Goal: Task Accomplishment & Management: Use online tool/utility

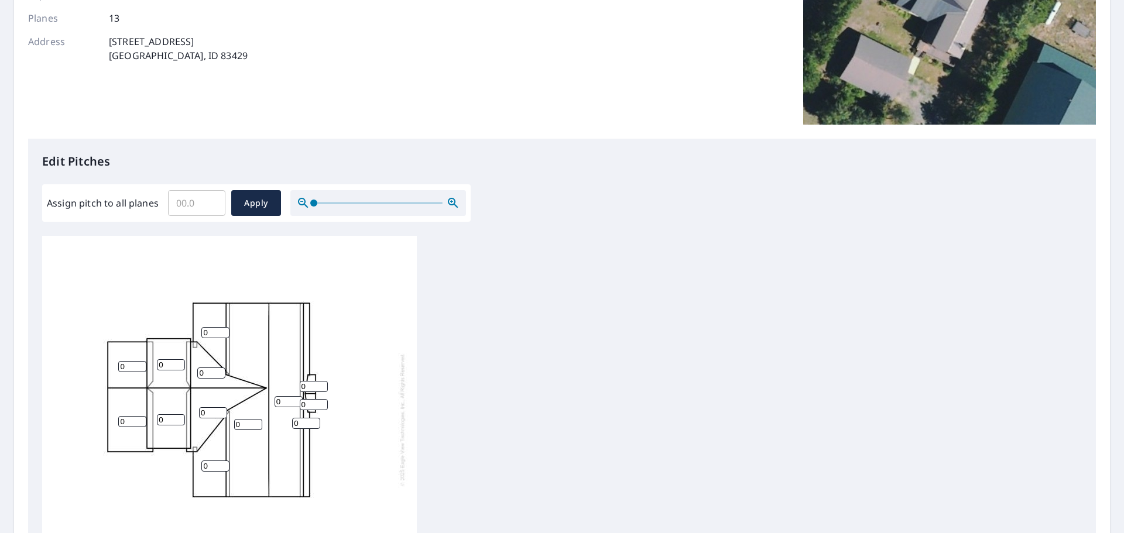
scroll to position [176, 0]
click at [210, 200] on input "0.1" at bounding box center [196, 203] width 57 height 33
click at [211, 199] on input "0.2" at bounding box center [196, 203] width 57 height 33
click at [211, 199] on input "0.3" at bounding box center [196, 203] width 57 height 33
click at [211, 199] on input "0.4" at bounding box center [196, 203] width 57 height 33
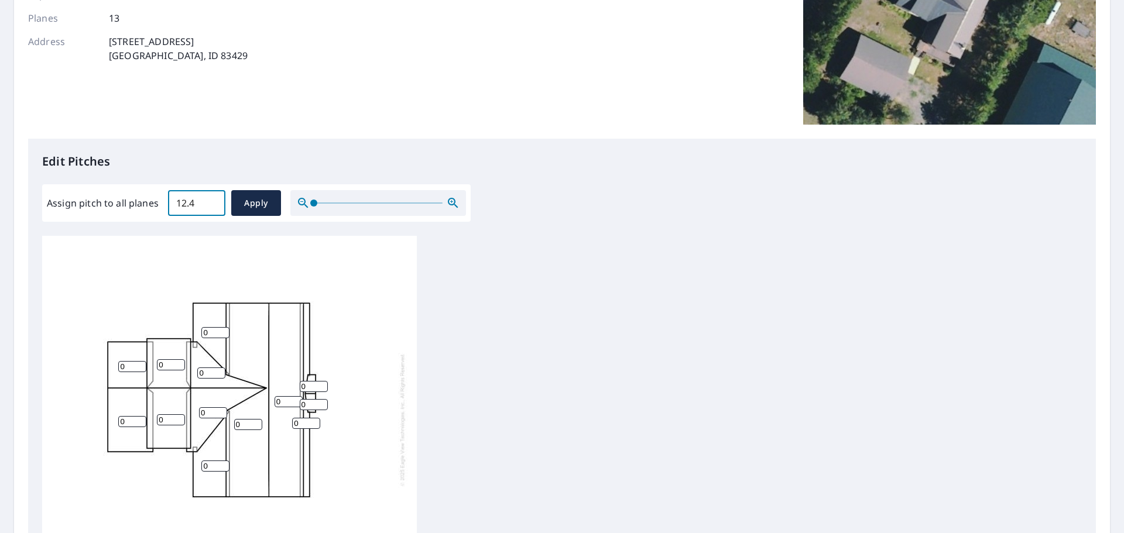
click at [211, 199] on input "12.4" at bounding box center [196, 203] width 57 height 33
drag, startPoint x: 195, startPoint y: 202, endPoint x: 160, endPoint y: 200, distance: 34.6
click at [161, 200] on div "Assign pitch to all planes 12.4 ​ Apply" at bounding box center [256, 203] width 419 height 26
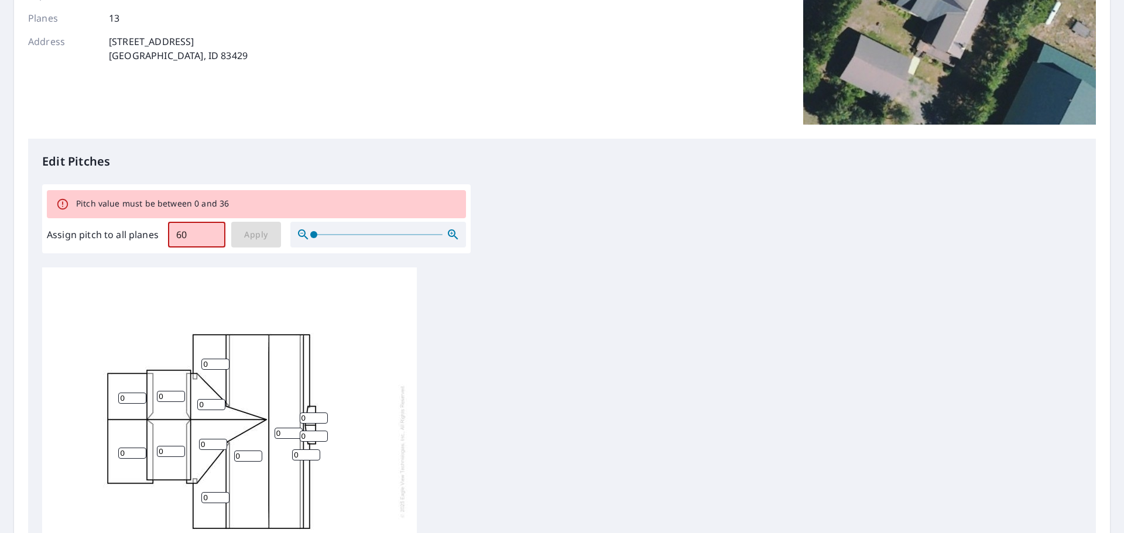
type input "6"
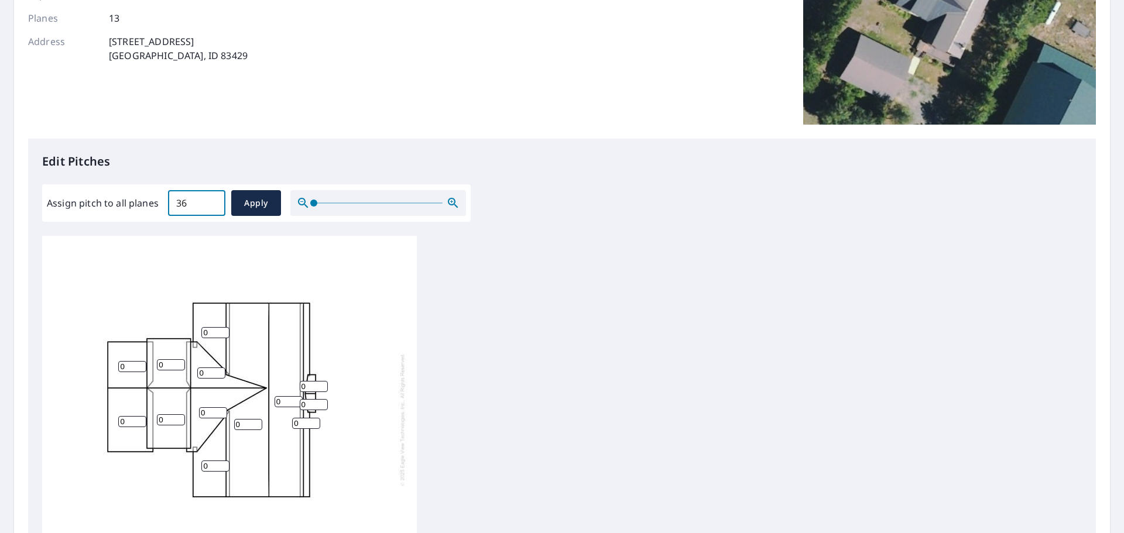
type input "36"
click at [263, 199] on span "Apply" at bounding box center [256, 203] width 31 height 15
type input "36"
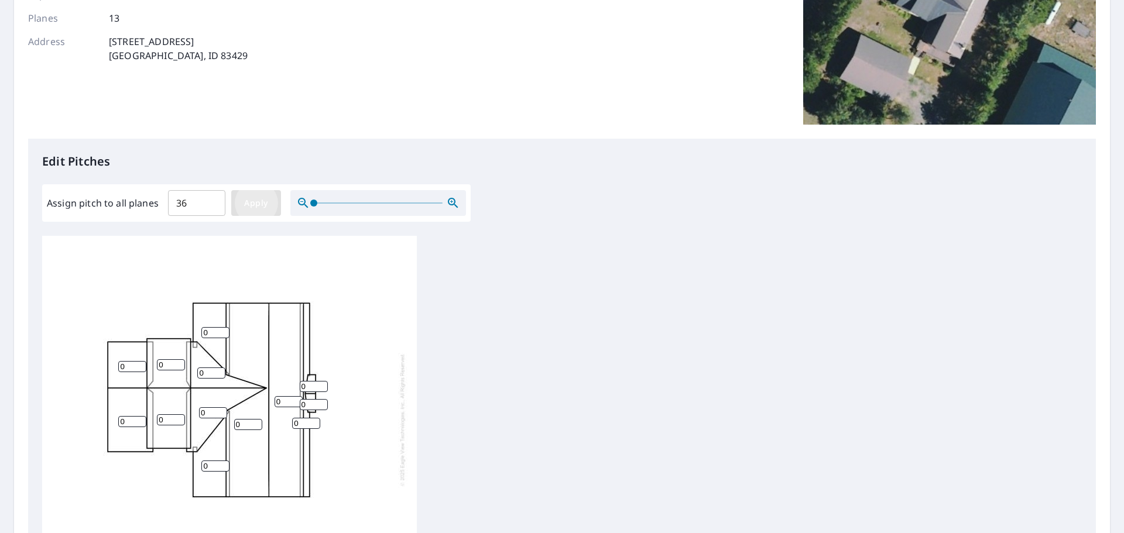
type input "36"
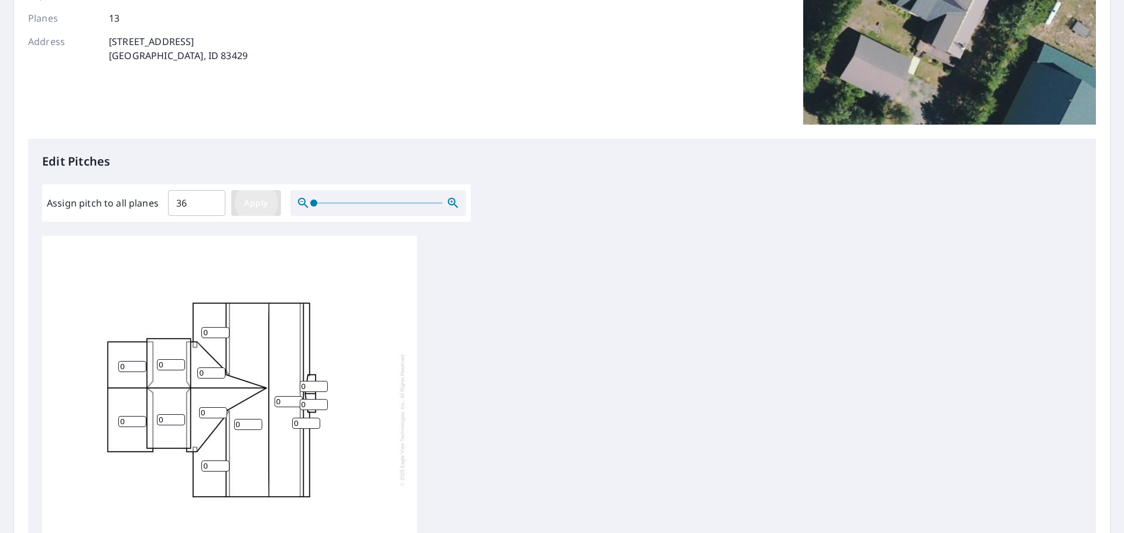
type input "36"
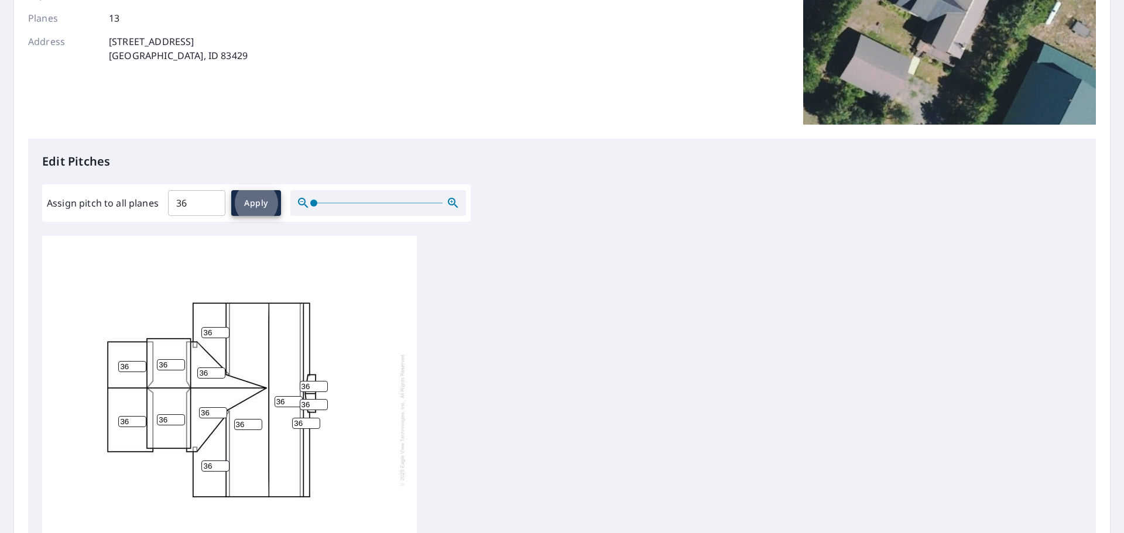
click at [212, 197] on input "36" at bounding box center [196, 203] width 57 height 33
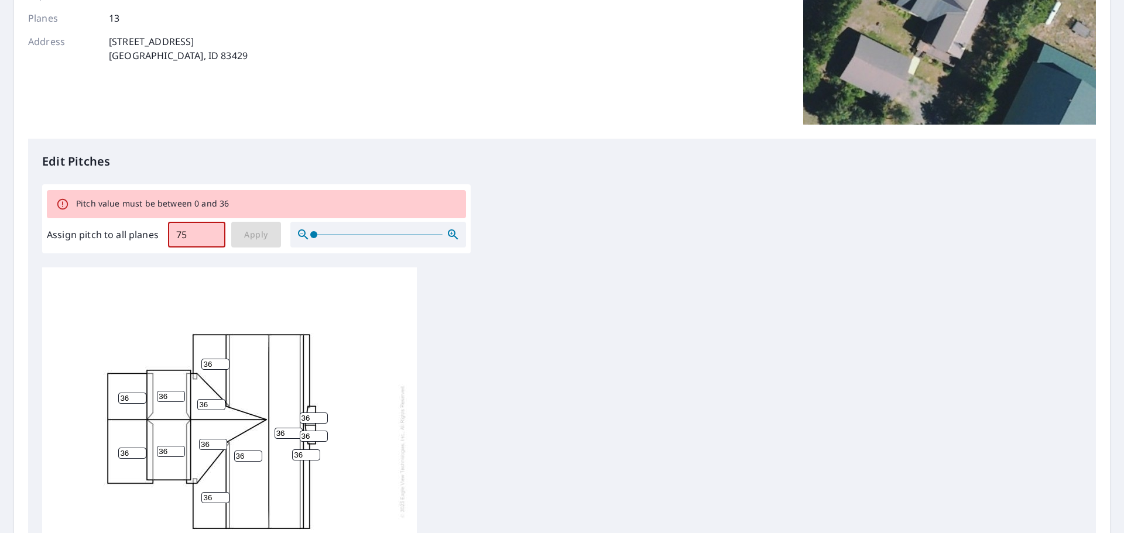
type input "75"
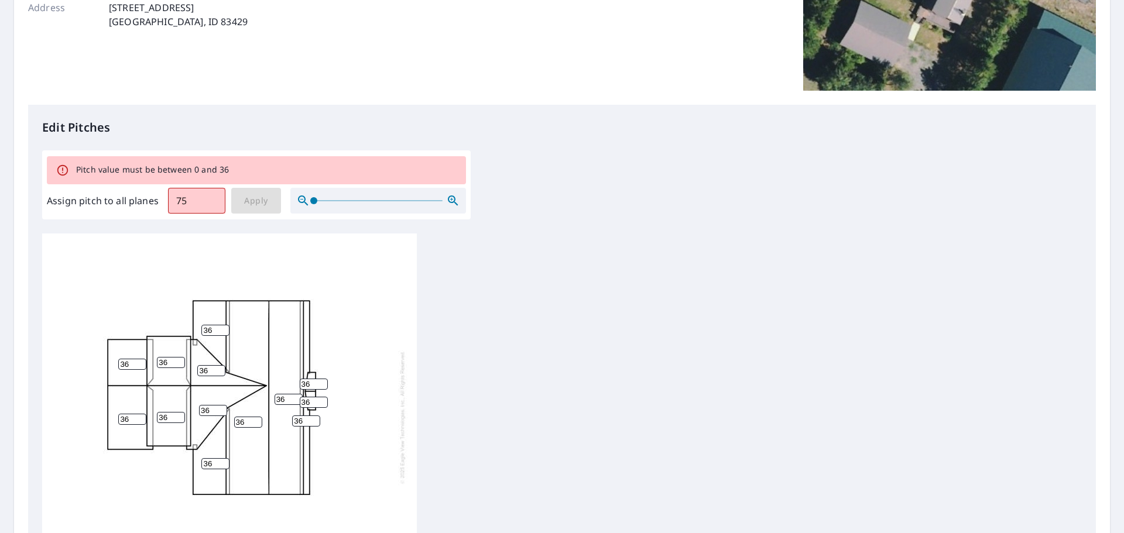
scroll to position [234, 0]
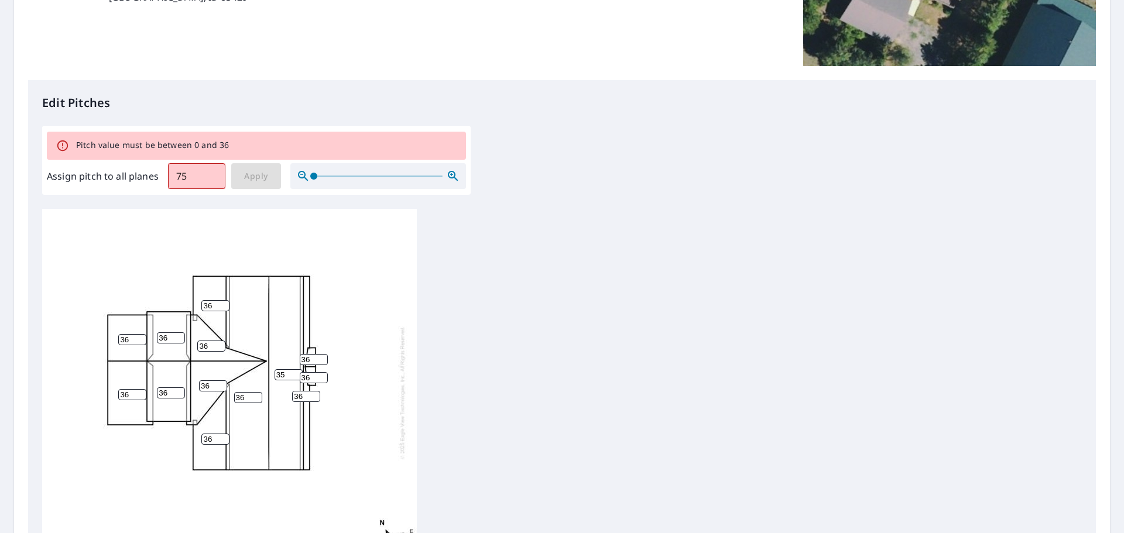
click at [299, 377] on input "35" at bounding box center [289, 374] width 28 height 11
drag, startPoint x: 285, startPoint y: 374, endPoint x: 268, endPoint y: 375, distance: 17.6
click at [268, 375] on div "36 35 36 36 36 36 36 36 36 36 36 36 36" at bounding box center [229, 393] width 375 height 368
type input "7"
click at [246, 398] on input "36" at bounding box center [248, 397] width 28 height 11
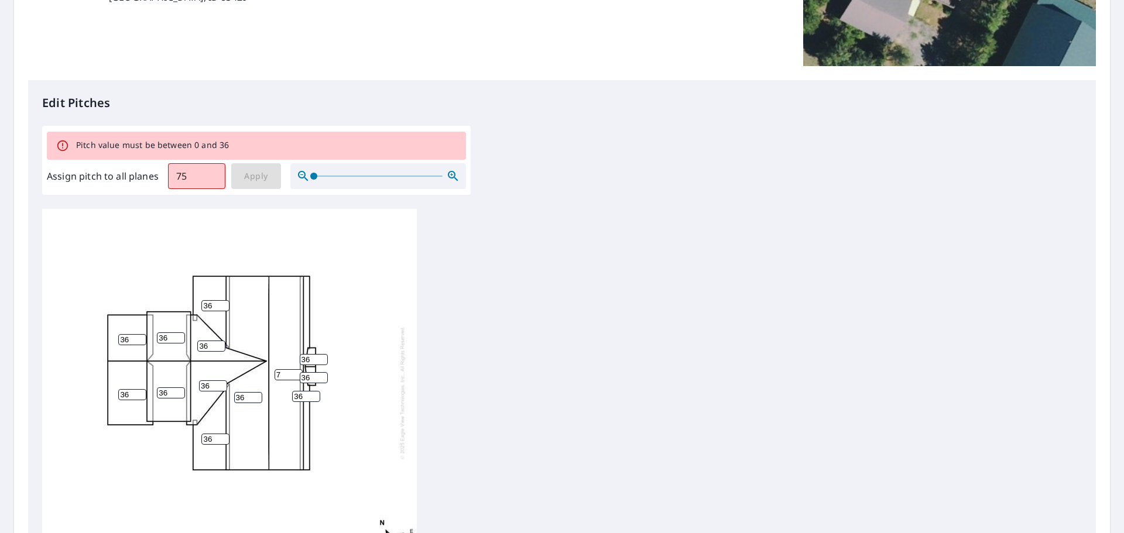
drag, startPoint x: 246, startPoint y: 398, endPoint x: 227, endPoint y: 398, distance: 18.7
click at [227, 398] on div "36 7 36 36 36 36 36 36 36 36 36 36 36" at bounding box center [229, 393] width 375 height 368
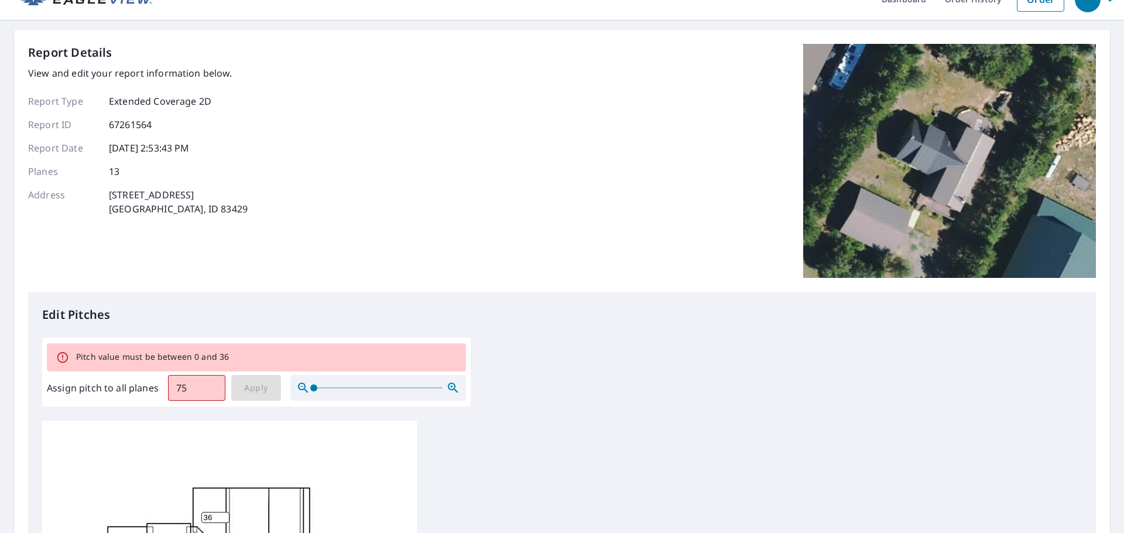
scroll to position [59, 0]
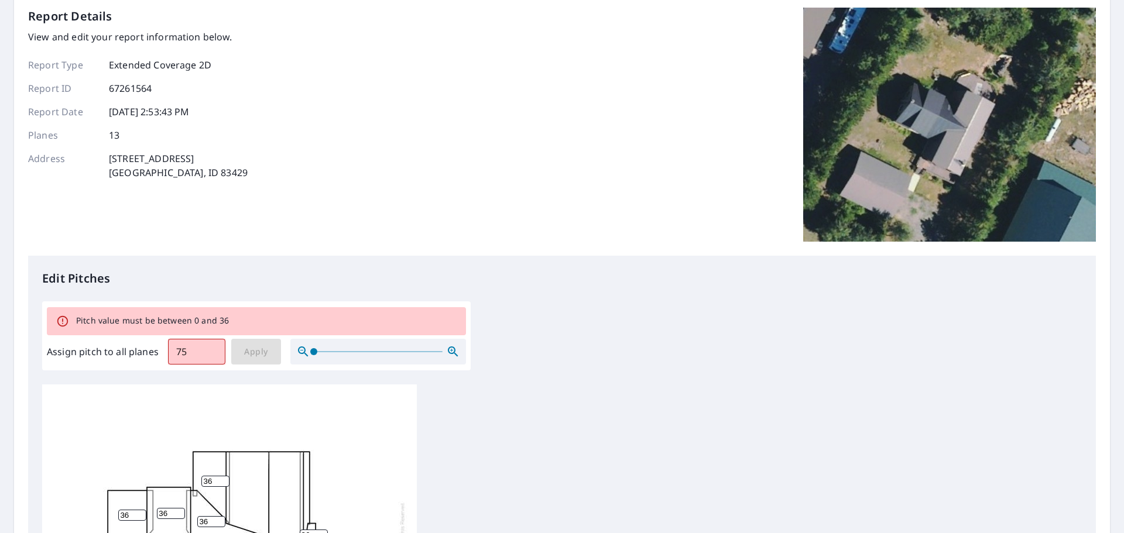
type input "7"
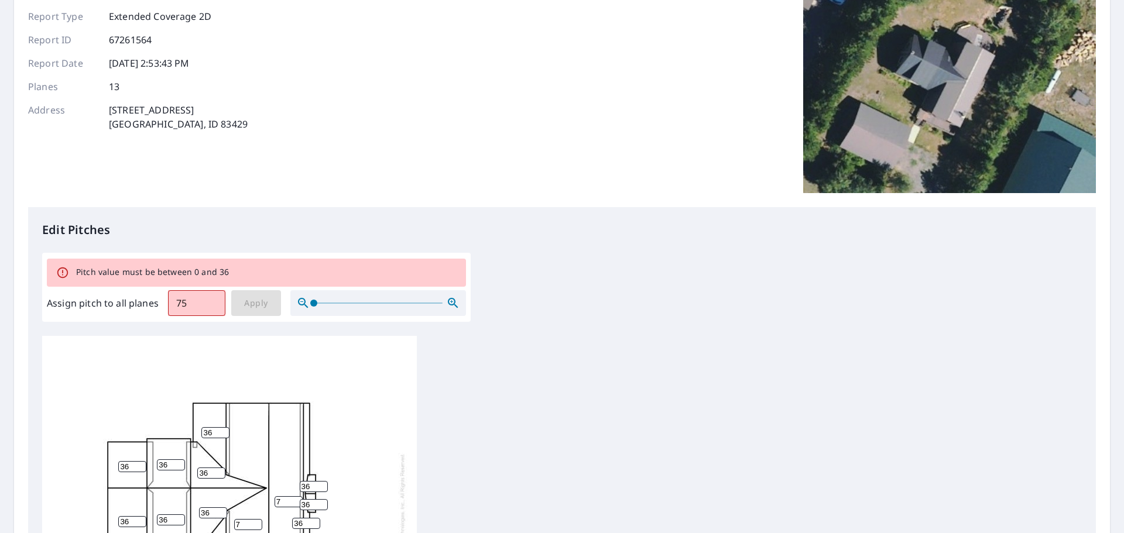
scroll to position [176, 0]
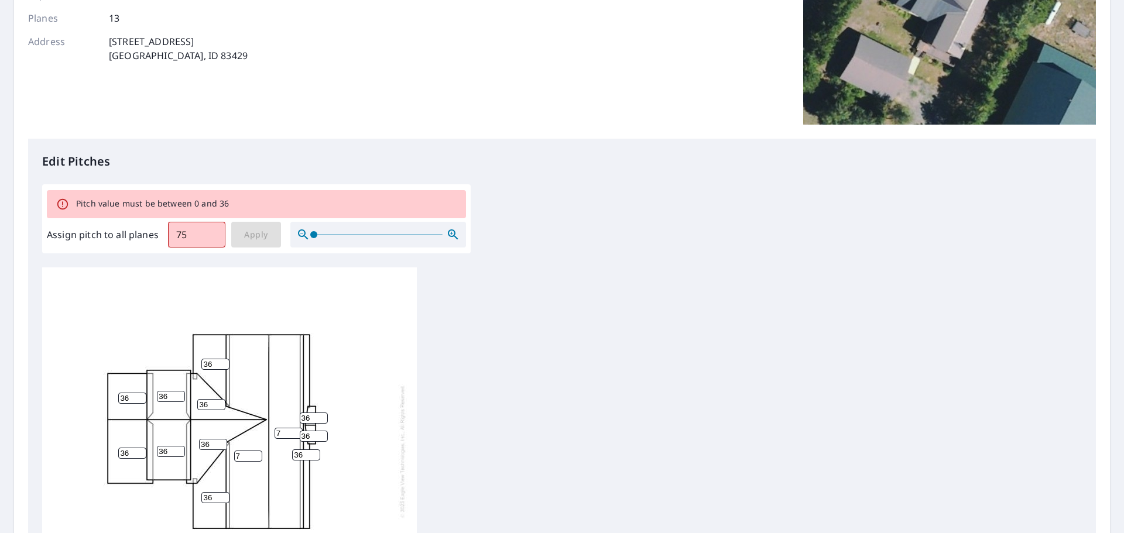
drag, startPoint x: 171, startPoint y: 399, endPoint x: 153, endPoint y: 396, distance: 17.8
click at [153, 396] on div "7 7 36 36 36 36 36 36 36 36 36 36 36" at bounding box center [229, 452] width 375 height 368
type input "8"
drag, startPoint x: 169, startPoint y: 450, endPoint x: 152, endPoint y: 451, distance: 17.0
click at [152, 451] on div "7 7 36 36 36 36 8 36 36 36 36 36 36" at bounding box center [229, 452] width 375 height 368
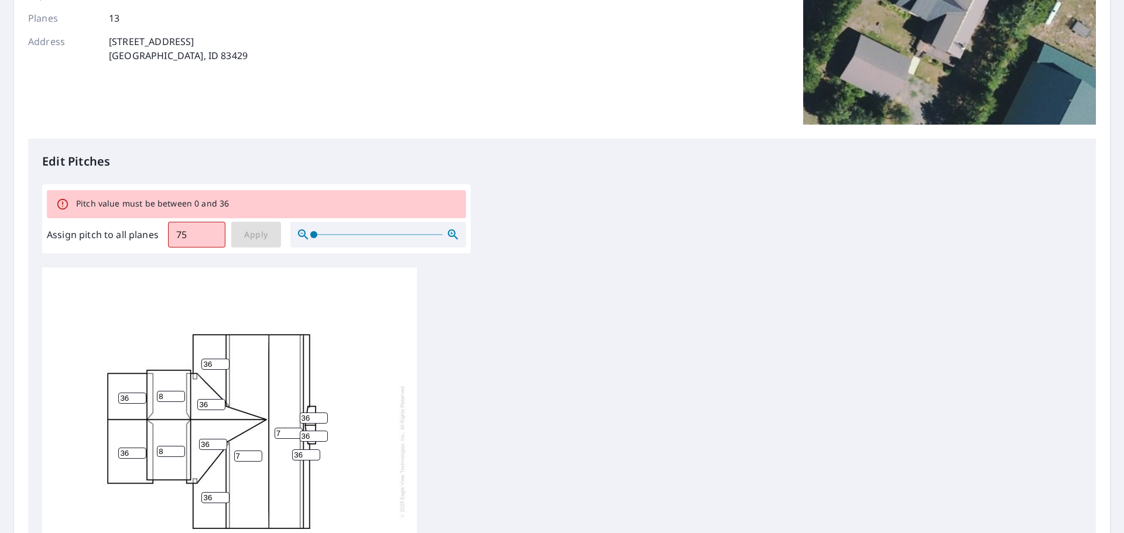
type input "8"
drag, startPoint x: 211, startPoint y: 444, endPoint x: 199, endPoint y: 444, distance: 12.3
click at [199, 444] on input "36" at bounding box center [213, 444] width 28 height 11
type input "8"
drag, startPoint x: 207, startPoint y: 404, endPoint x: 199, endPoint y: 402, distance: 8.4
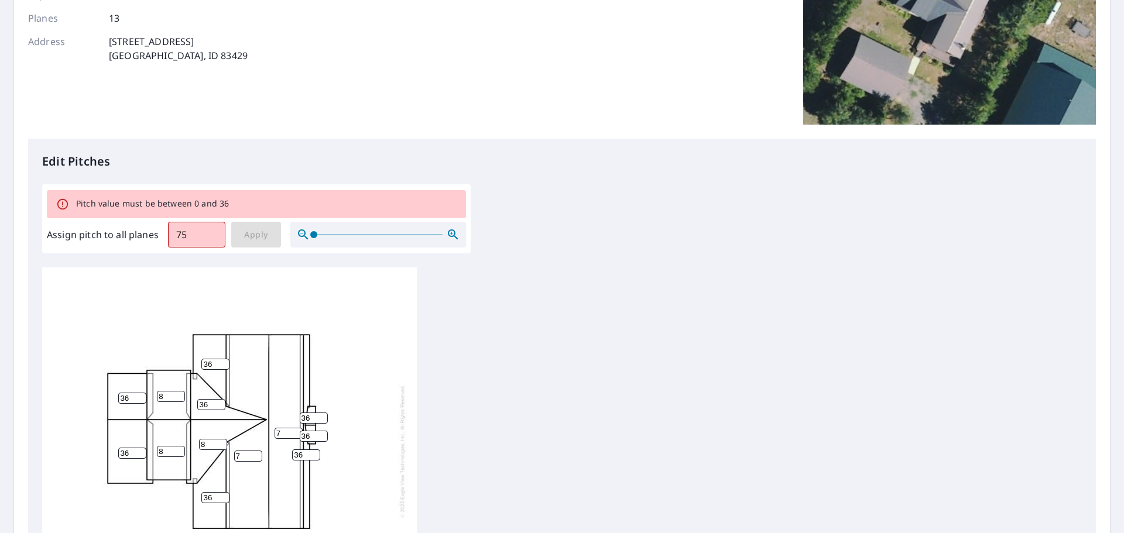
click at [199, 402] on input "36" at bounding box center [211, 404] width 28 height 11
type input "8"
drag, startPoint x: 130, startPoint y: 395, endPoint x: 89, endPoint y: 392, distance: 41.1
click at [97, 396] on div "7 7 36 8 8 36 8 36 36 36 8 36 36" at bounding box center [229, 452] width 375 height 368
type input "8"
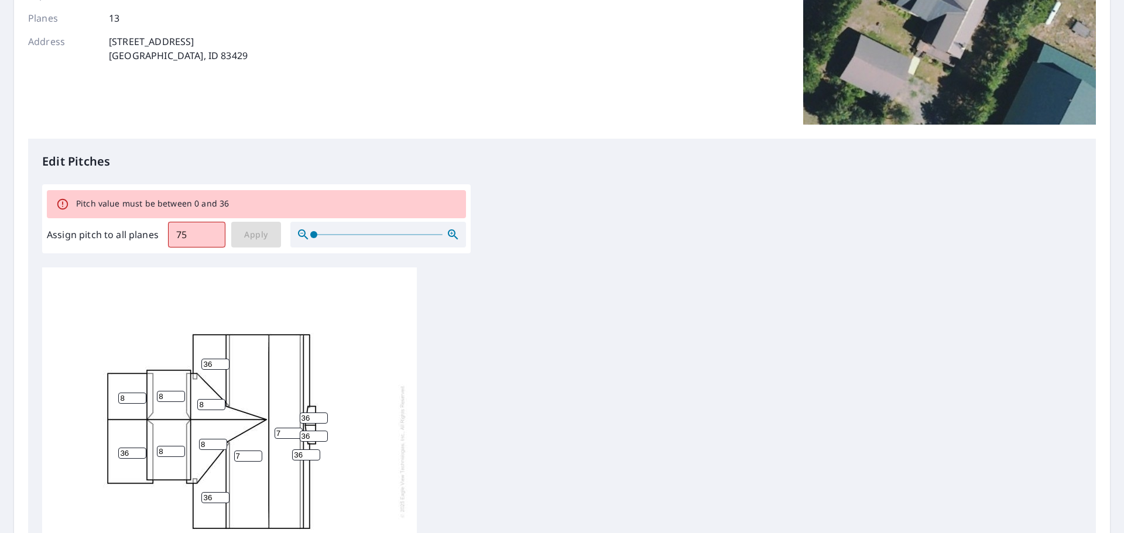
drag, startPoint x: 128, startPoint y: 452, endPoint x: 104, endPoint y: 456, distance: 24.8
click at [105, 456] on div "7 7 36 8 8 36 8 8 36 36 8 36 36" at bounding box center [229, 452] width 375 height 368
type input "8"
drag, startPoint x: 167, startPoint y: 450, endPoint x: 148, endPoint y: 450, distance: 19.3
click at [149, 450] on div "7 7 8 8 8 36 8 8 36 36 8 36 36" at bounding box center [229, 452] width 375 height 368
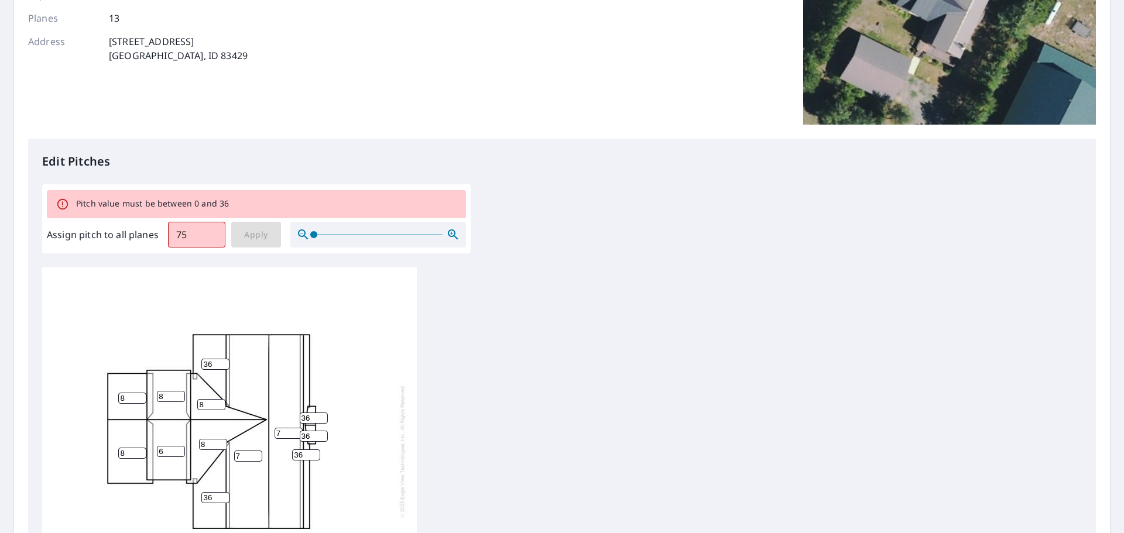
type input "6"
drag, startPoint x: 167, startPoint y: 396, endPoint x: 154, endPoint y: 396, distance: 13.5
click at [155, 396] on div "7 7 8 6 8 36 8 8 36 36 8 36 36" at bounding box center [229, 452] width 375 height 368
type input "6"
drag, startPoint x: 242, startPoint y: 456, endPoint x: 229, endPoint y: 456, distance: 13.5
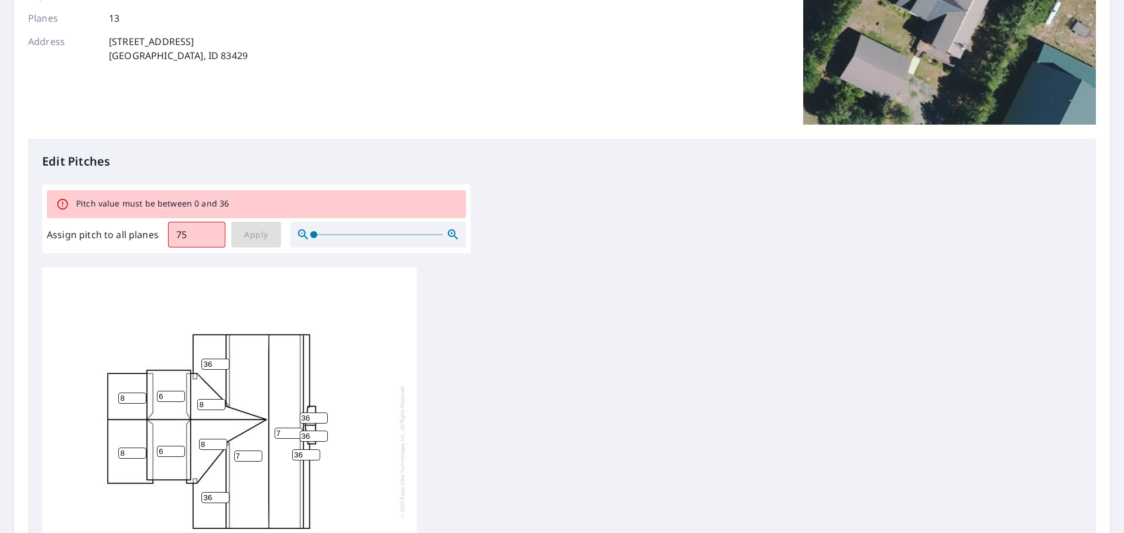
click at [229, 456] on div "7 7 8 6 8 36 6 8 36 36 8 36 36" at bounding box center [229, 452] width 375 height 368
type input "6"
drag, startPoint x: 279, startPoint y: 431, endPoint x: 254, endPoint y: 438, distance: 26.7
click at [268, 437] on div "6 7 8 6 8 36 6 8 36 36 8 36 36" at bounding box center [229, 452] width 375 height 368
type input "6"
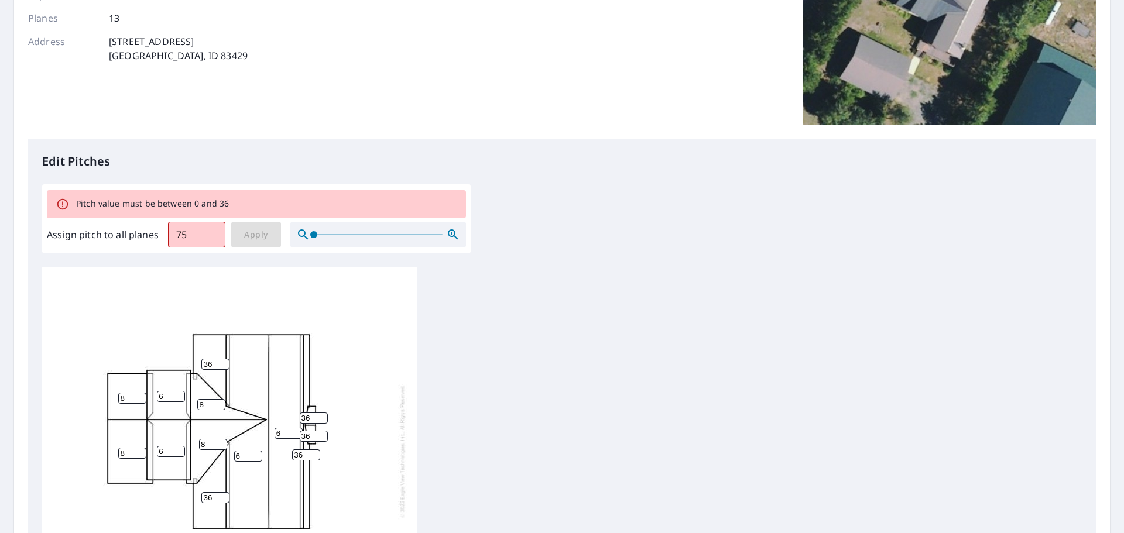
drag, startPoint x: 310, startPoint y: 416, endPoint x: 295, endPoint y: 415, distance: 15.3
click at [296, 416] on div "6 6 8 6 8 36 6 8 36 36 8 36 36" at bounding box center [229, 452] width 375 height 368
type input "6"
drag, startPoint x: 313, startPoint y: 437, endPoint x: 300, endPoint y: 434, distance: 13.1
click at [300, 434] on input "36" at bounding box center [314, 436] width 28 height 11
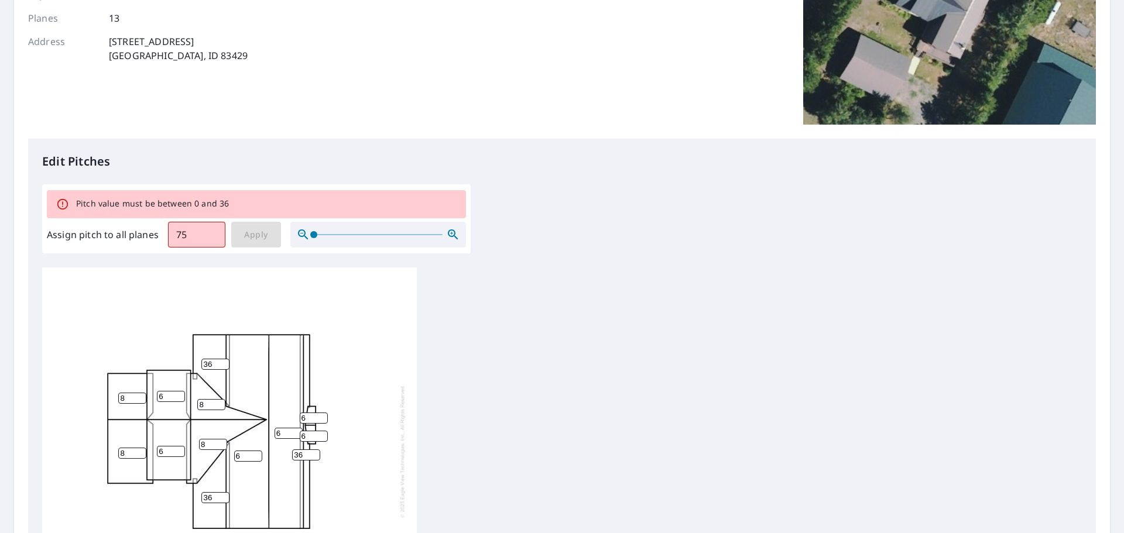
type input "6"
click at [475, 367] on div "6 6 8 6 8 36 6 8 36 36 8 6 6" at bounding box center [562, 452] width 1040 height 368
click at [285, 153] on p "Edit Pitches" at bounding box center [562, 162] width 1040 height 18
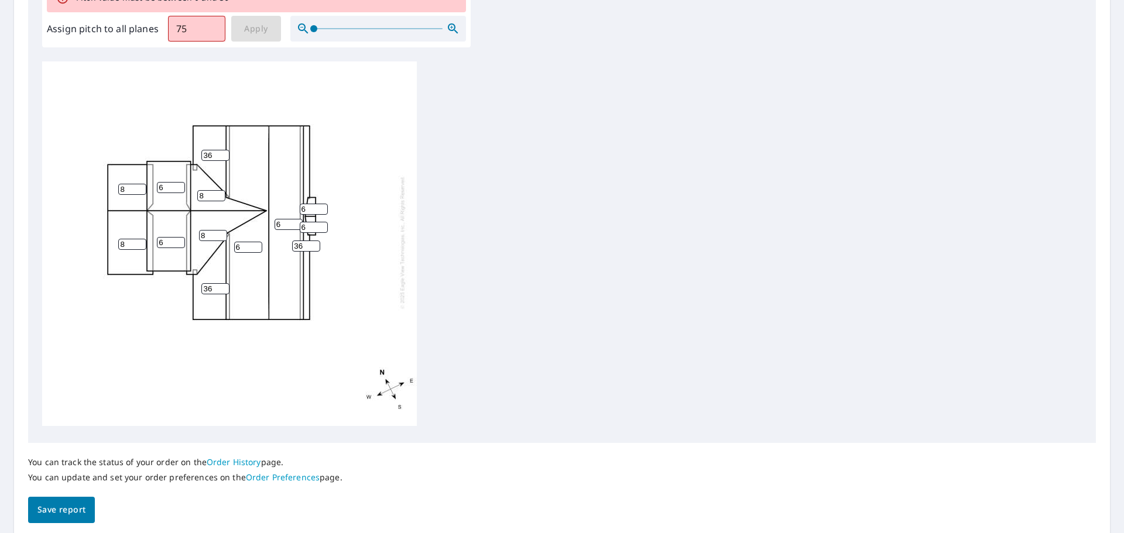
scroll to position [425, 0]
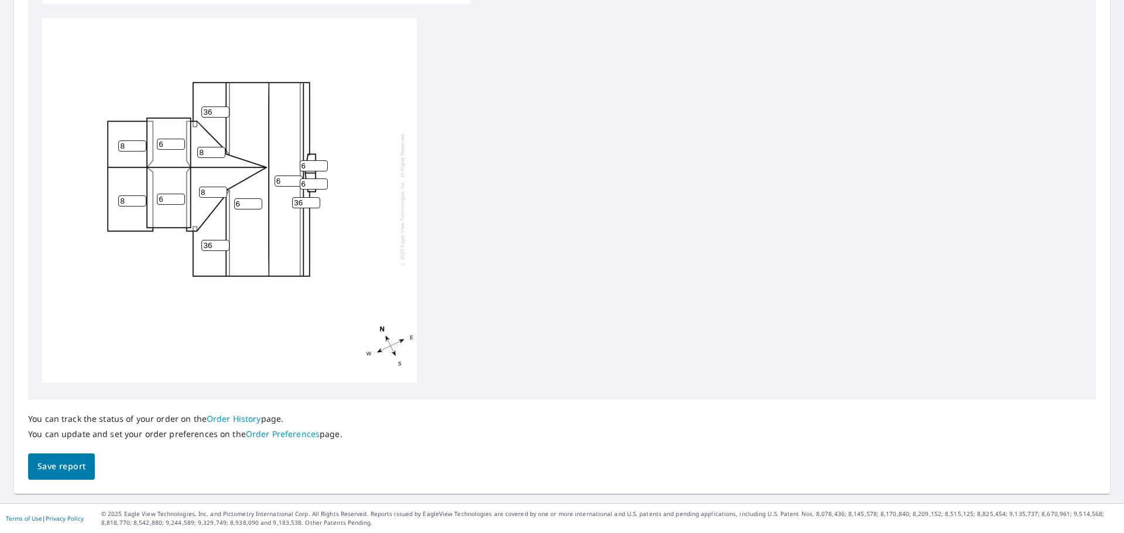
drag, startPoint x: 60, startPoint y: 464, endPoint x: 70, endPoint y: 460, distance: 10.8
click at [60, 463] on span "Save report" at bounding box center [61, 467] width 48 height 15
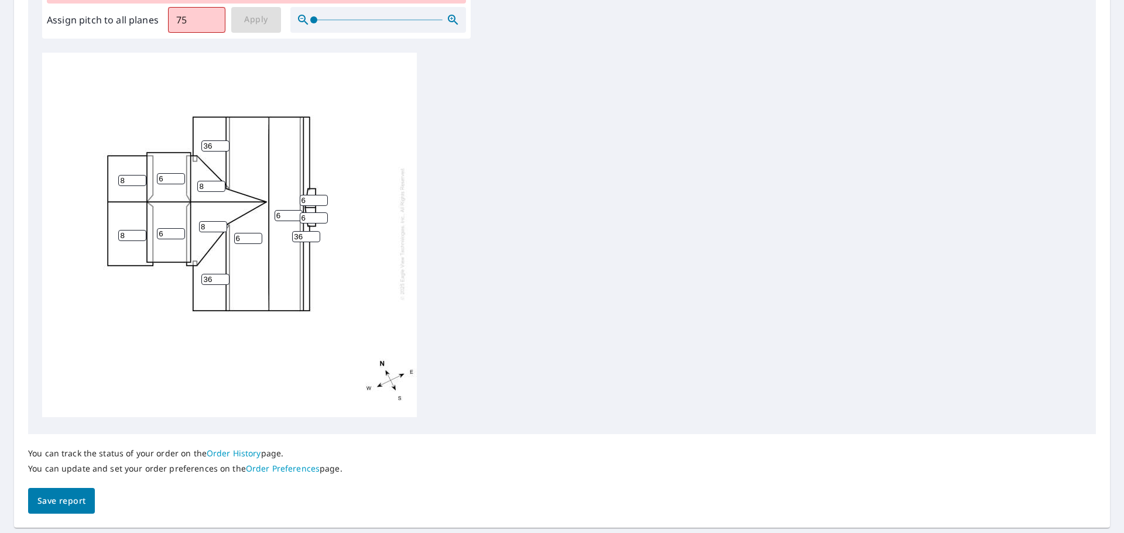
scroll to position [467, 0]
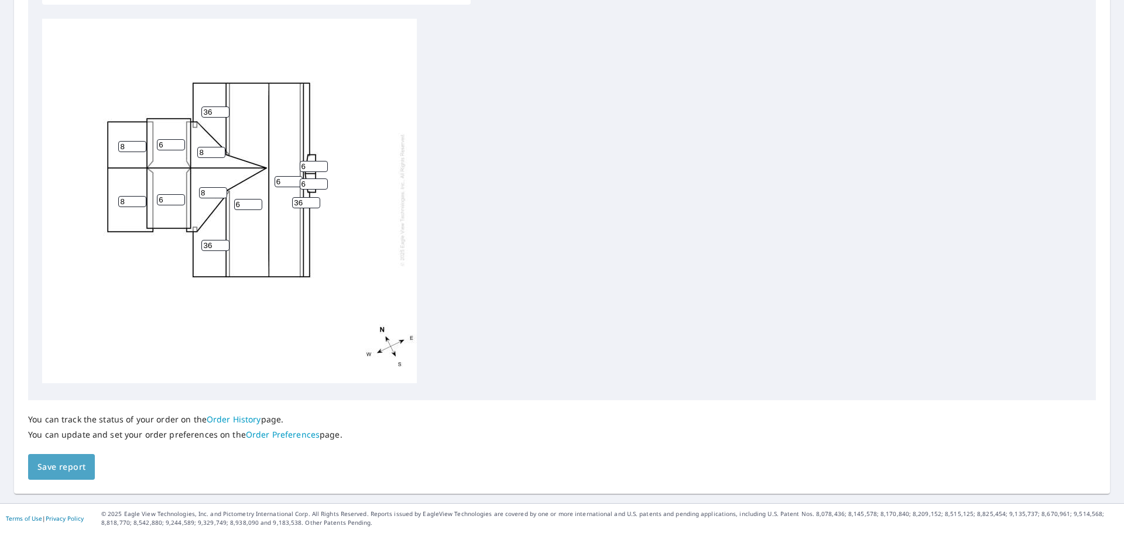
click at [75, 464] on span "Save report" at bounding box center [61, 467] width 48 height 15
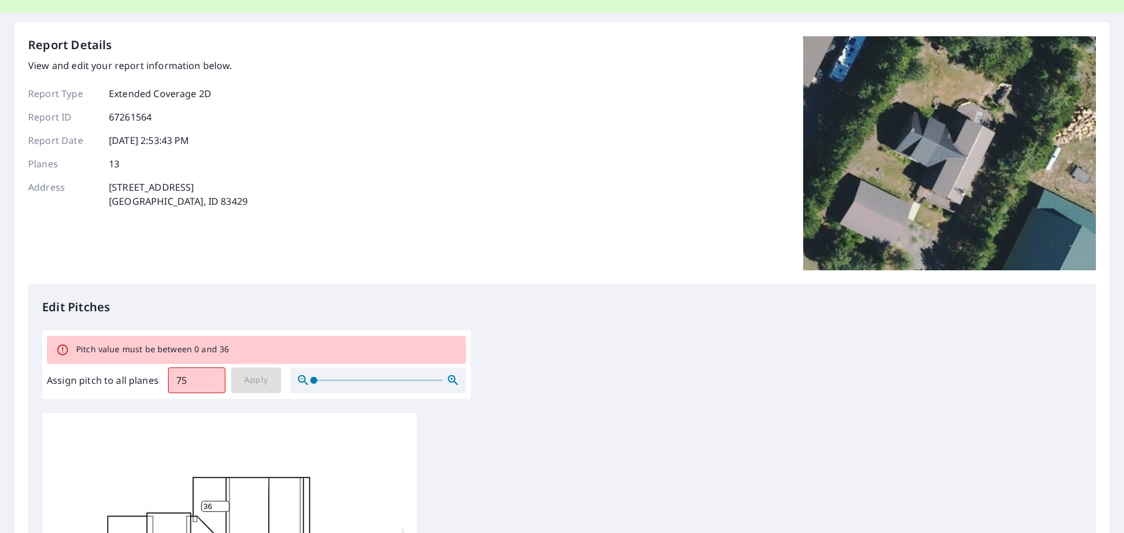
scroll to position [0, 0]
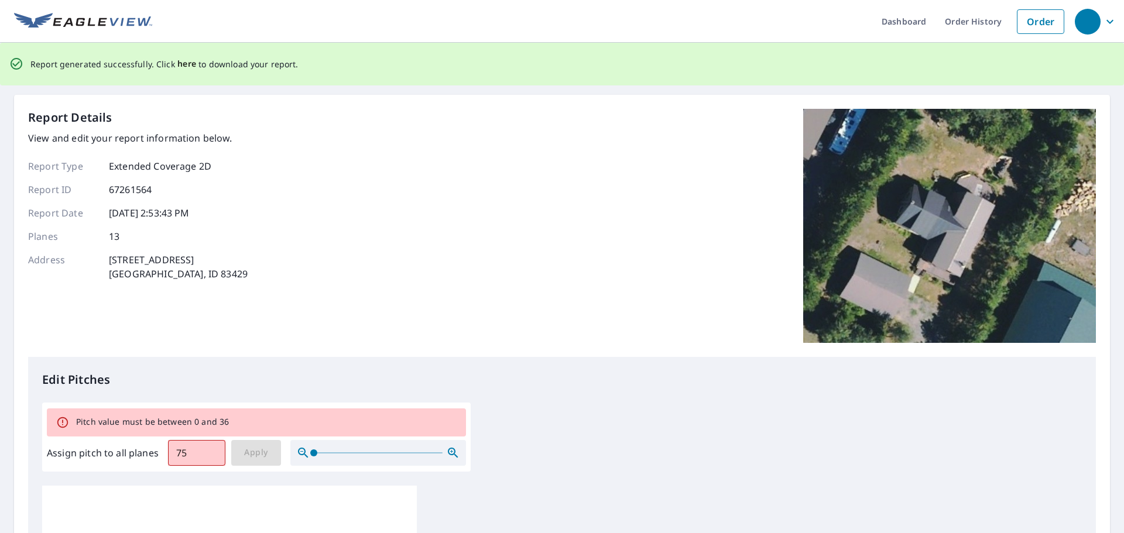
click at [187, 63] on span "here" at bounding box center [186, 64] width 19 height 15
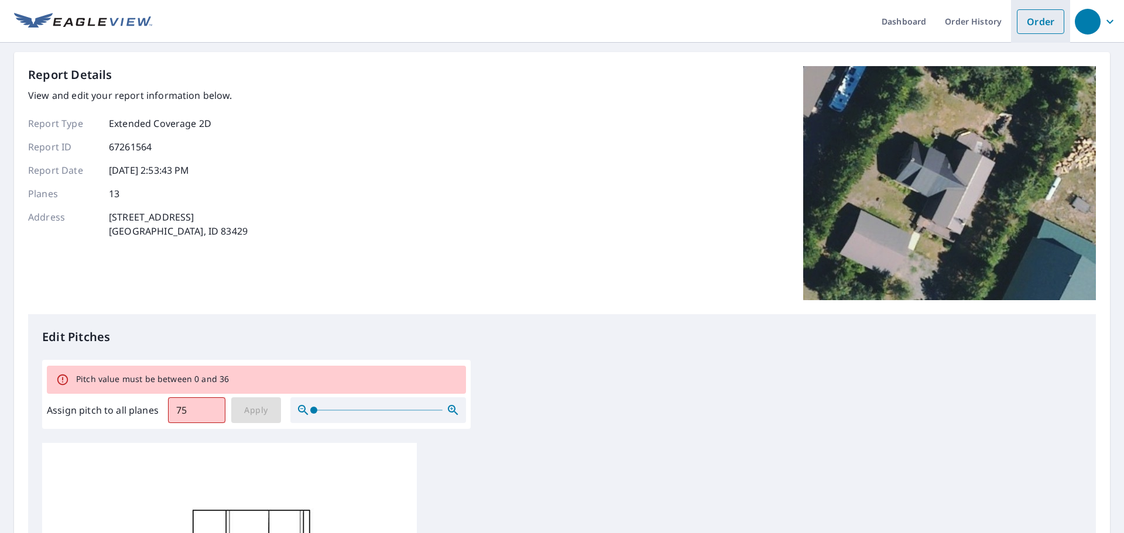
click at [1028, 28] on link "Order" at bounding box center [1040, 21] width 47 height 25
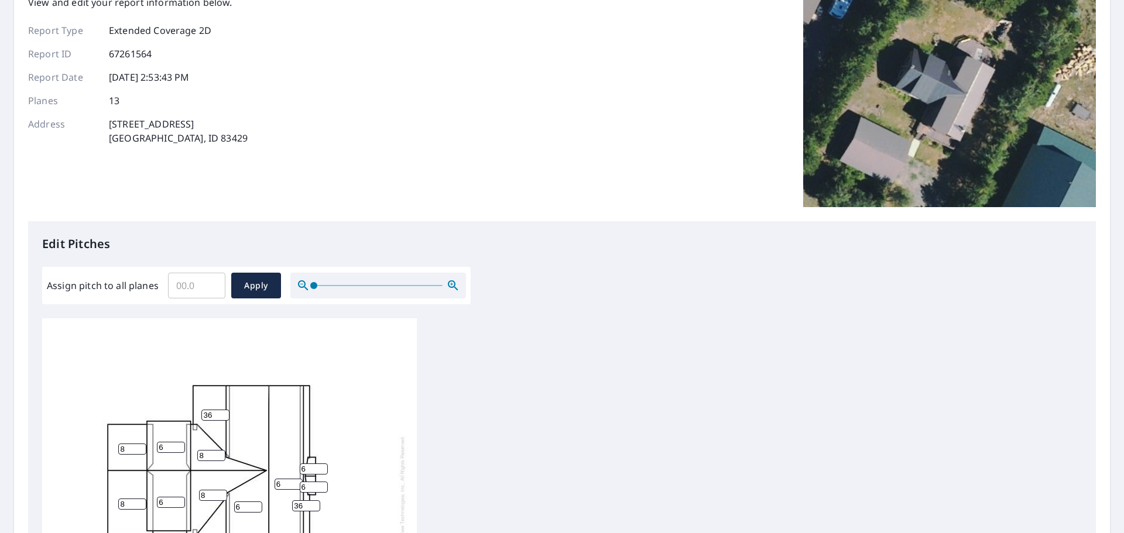
scroll to position [176, 0]
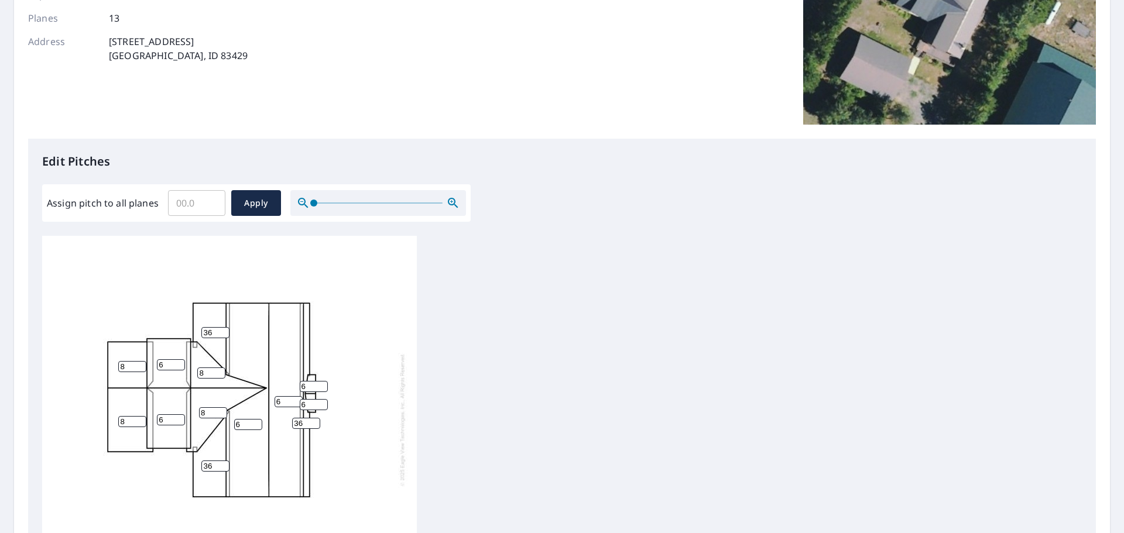
drag, startPoint x: 126, startPoint y: 368, endPoint x: 115, endPoint y: 369, distance: 11.2
click at [115, 369] on div "6 6 8 6 8 36 6 8 36 36 8 6 6" at bounding box center [229, 420] width 375 height 368
type input "9"
drag, startPoint x: 128, startPoint y: 419, endPoint x: 113, endPoint y: 418, distance: 14.7
click at [113, 418] on div "6 6 8 6 8 36 6 9 36 36 8 6 6" at bounding box center [229, 420] width 375 height 368
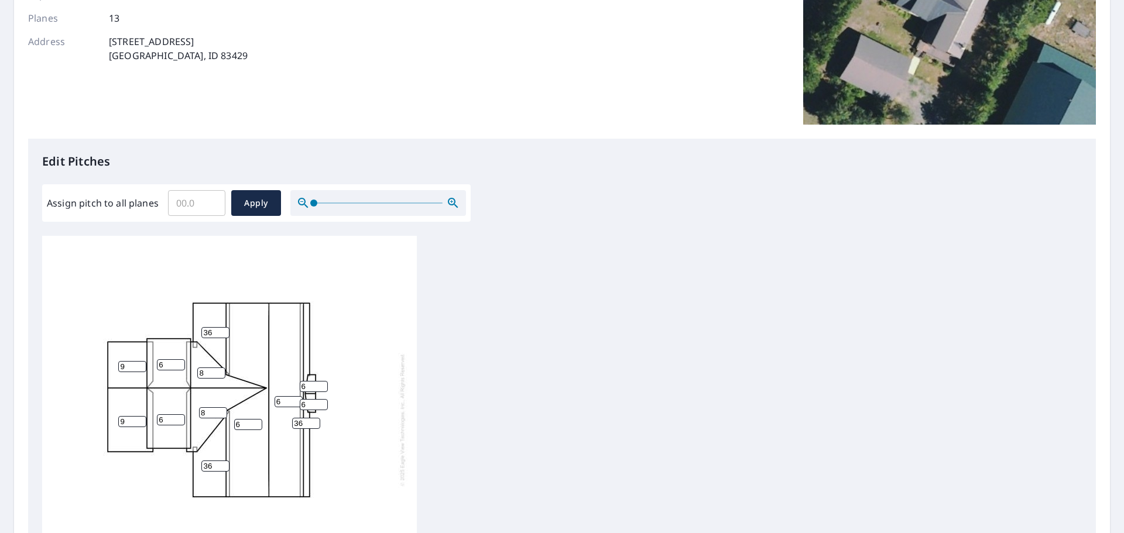
type input "9"
drag, startPoint x: 203, startPoint y: 373, endPoint x: 191, endPoint y: 373, distance: 11.7
click at [191, 373] on div "6 6 9 6 8 36 6 9 36 36 8 6 6" at bounding box center [229, 420] width 375 height 368
type input "9"
drag, startPoint x: 207, startPoint y: 409, endPoint x: 195, endPoint y: 408, distance: 11.7
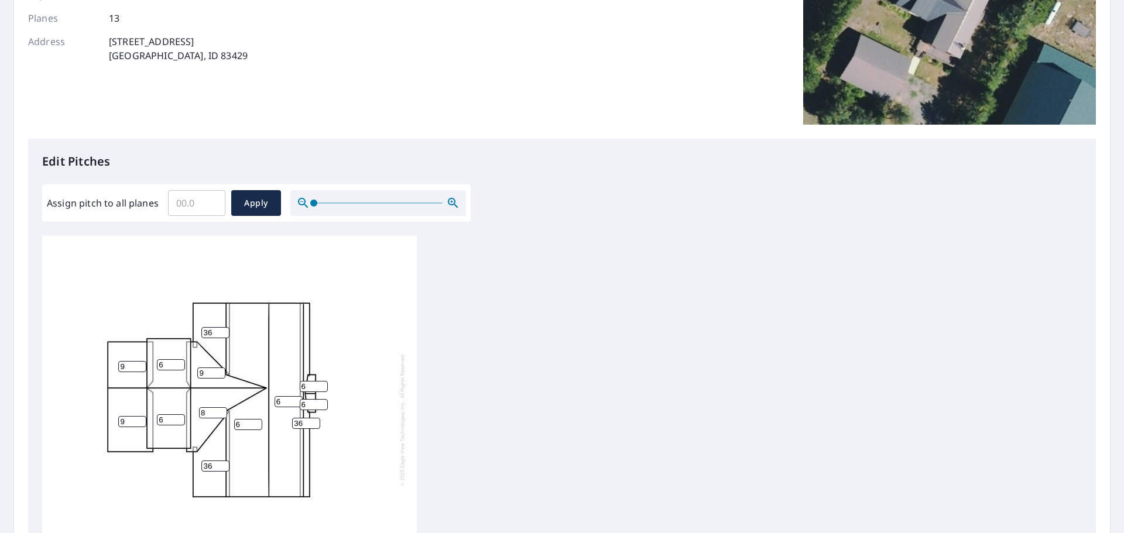
click at [195, 408] on div "6 6 9 6 8 36 6 9 36 36 9 6 6" at bounding box center [229, 420] width 375 height 368
type input "9"
drag, startPoint x: 169, startPoint y: 418, endPoint x: 159, endPoint y: 415, distance: 10.2
click at [159, 415] on input "6" at bounding box center [171, 420] width 28 height 11
type input "7"
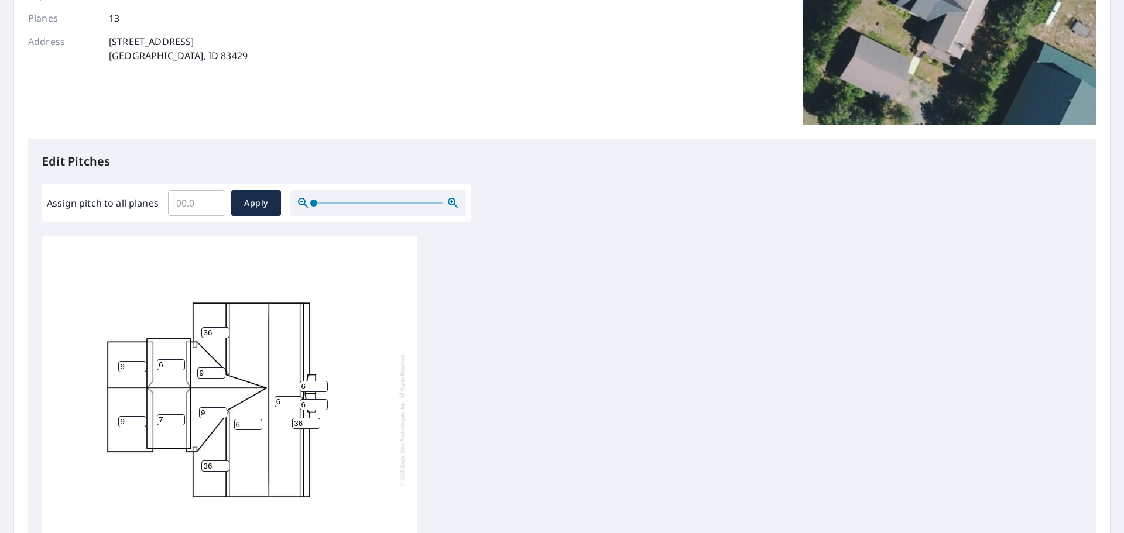
drag, startPoint x: 167, startPoint y: 364, endPoint x: 156, endPoint y: 361, distance: 11.9
click at [156, 361] on div "6 6 9 7 9 36 6 9 36 36 9 6 6" at bounding box center [229, 420] width 375 height 368
type input "7"
drag, startPoint x: 282, startPoint y: 399, endPoint x: 264, endPoint y: 399, distance: 18.2
click at [264, 399] on div "6 6 9 7 9 36 7 9 36 36 9 6 6" at bounding box center [229, 420] width 375 height 368
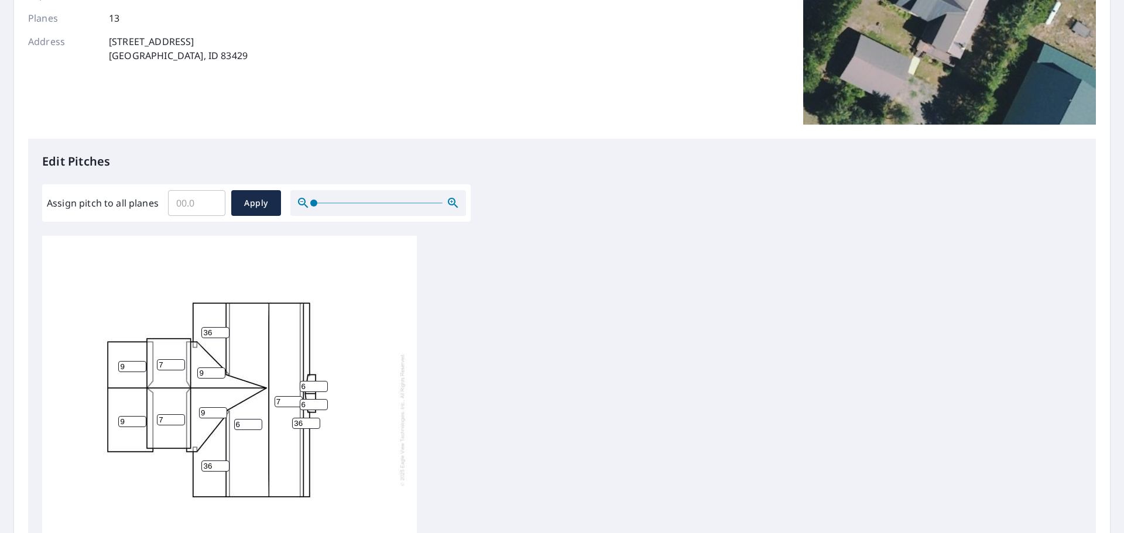
type input "7"
drag, startPoint x: 242, startPoint y: 423, endPoint x: 232, endPoint y: 423, distance: 10.0
click at [232, 423] on div "6 7 9 7 9 36 7 9 36 36 9 6 6" at bounding box center [229, 420] width 375 height 368
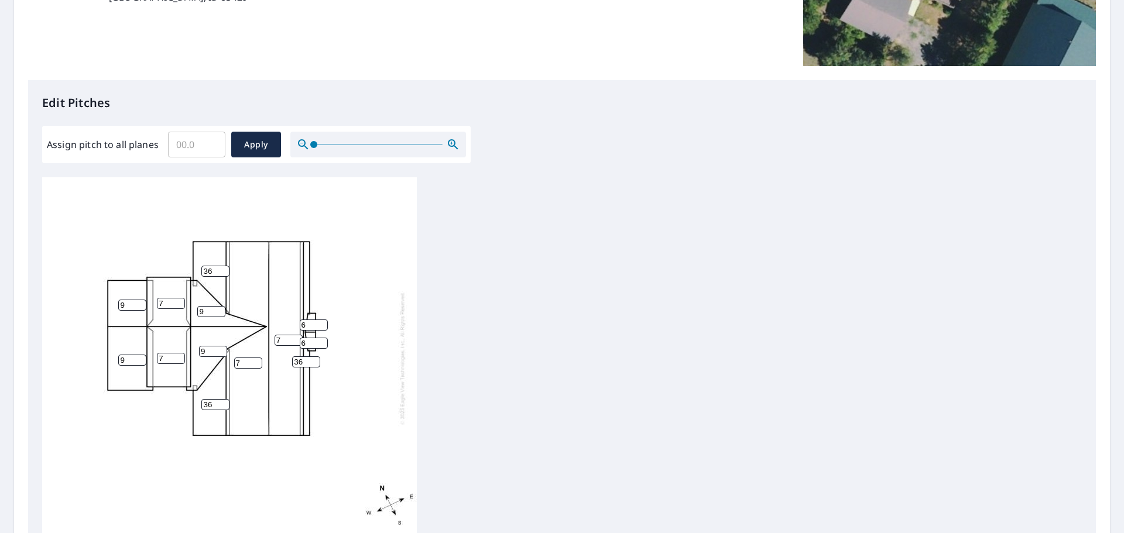
scroll to position [393, 0]
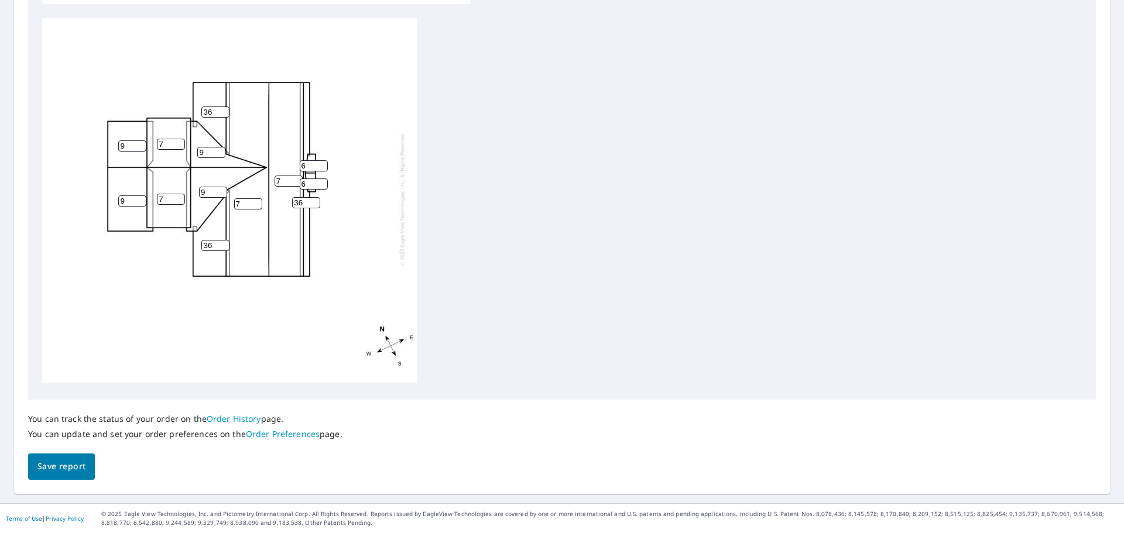
type input "7"
click at [59, 464] on span "Save report" at bounding box center [61, 467] width 48 height 15
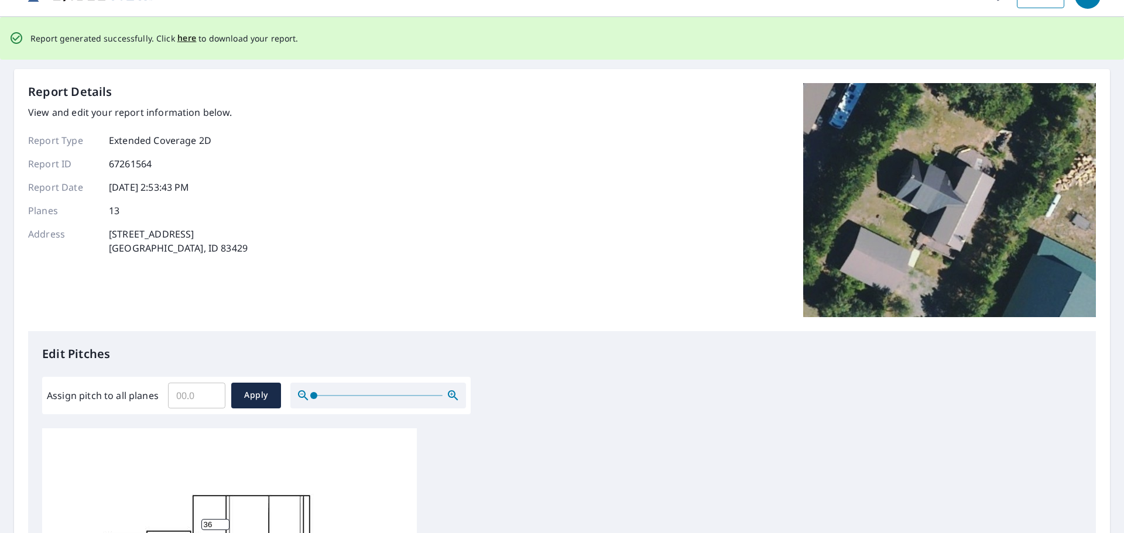
scroll to position [0, 0]
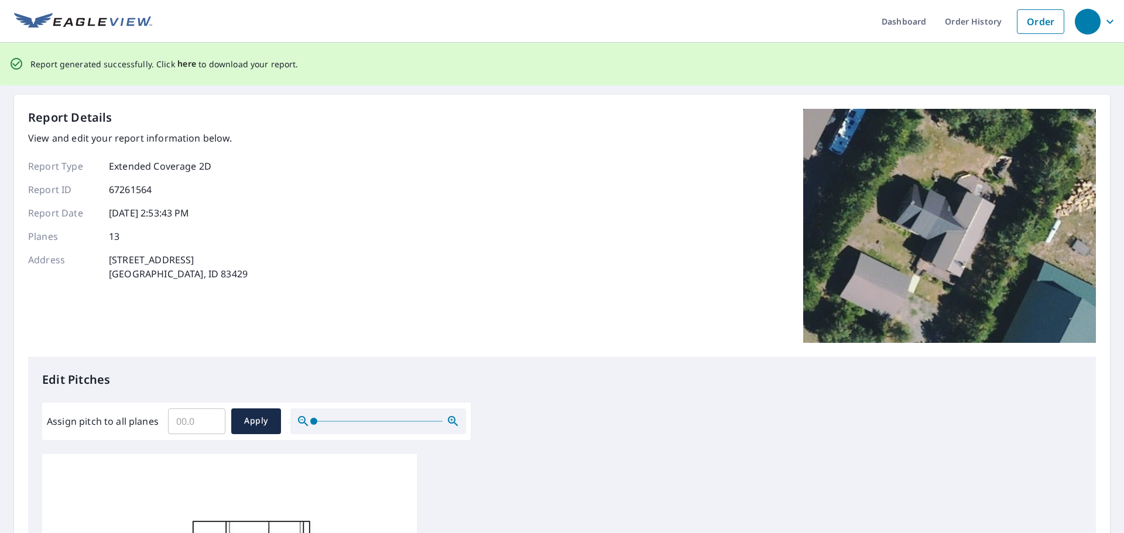
click at [187, 65] on span "here" at bounding box center [186, 64] width 19 height 15
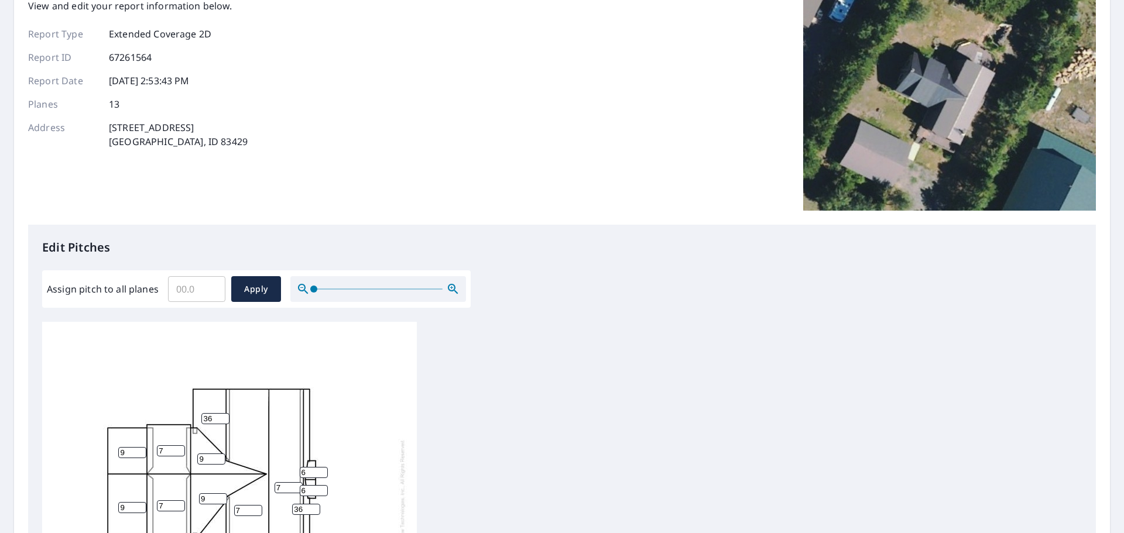
scroll to position [234, 0]
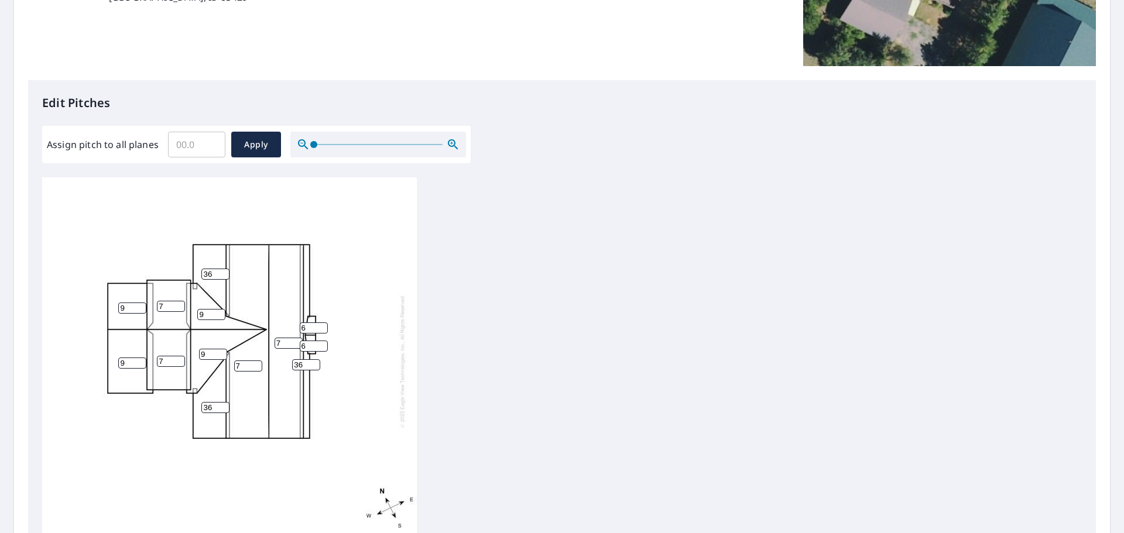
drag, startPoint x: 127, startPoint y: 306, endPoint x: 119, endPoint y: 304, distance: 8.3
click at [119, 304] on input "9" at bounding box center [132, 308] width 28 height 11
type input "10"
drag, startPoint x: 129, startPoint y: 362, endPoint x: 117, endPoint y: 363, distance: 12.3
click at [117, 363] on div "7 7 9 7 9 36 7 10 36 36 9 6 6" at bounding box center [229, 361] width 375 height 368
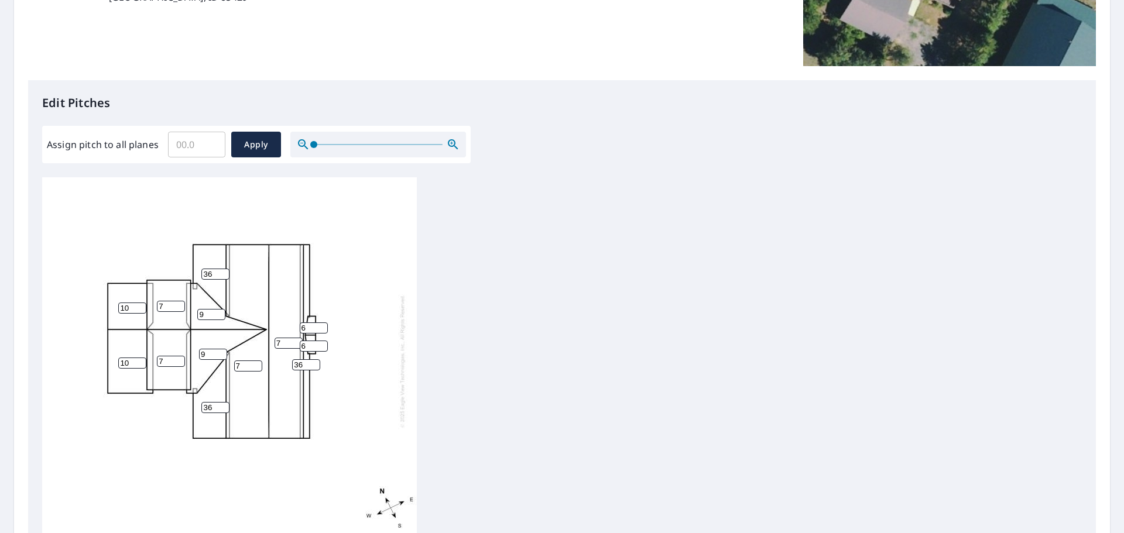
type input "10"
drag, startPoint x: 209, startPoint y: 314, endPoint x: 194, endPoint y: 316, distance: 15.3
click at [194, 316] on div "7 7 10 7 9 36 7 10 36 36 9 6 6" at bounding box center [229, 361] width 375 height 368
type input "10"
drag, startPoint x: 201, startPoint y: 356, endPoint x: 194, endPoint y: 356, distance: 7.0
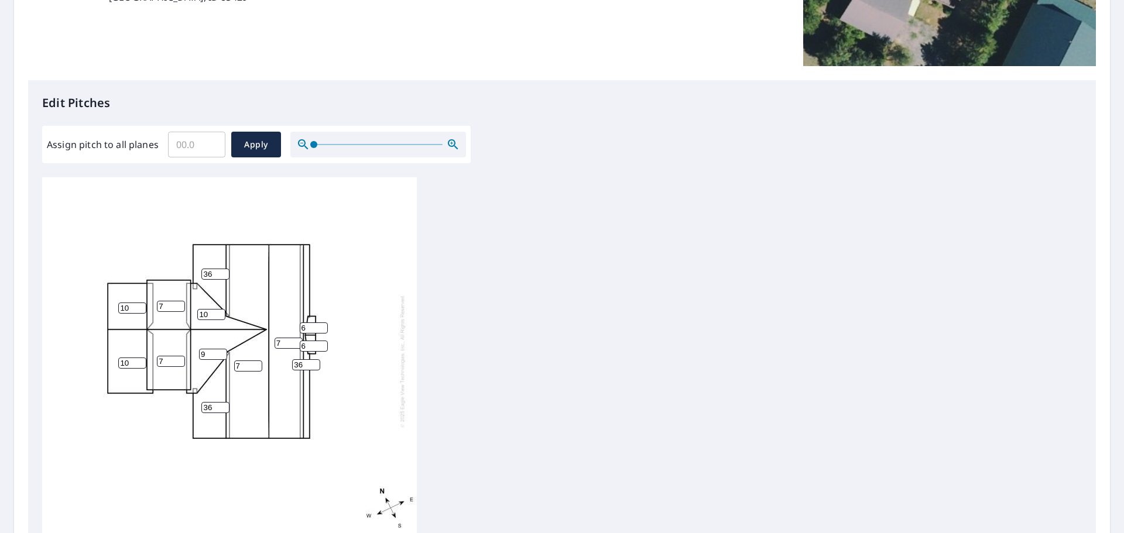
click at [194, 356] on div "7 7 10 7 9 36 7 10 36 36 10 6 6" at bounding box center [229, 361] width 375 height 368
type input "0"
type input "10"
click at [250, 145] on span "Apply" at bounding box center [256, 145] width 31 height 15
click at [124, 307] on input "number" at bounding box center [132, 308] width 28 height 11
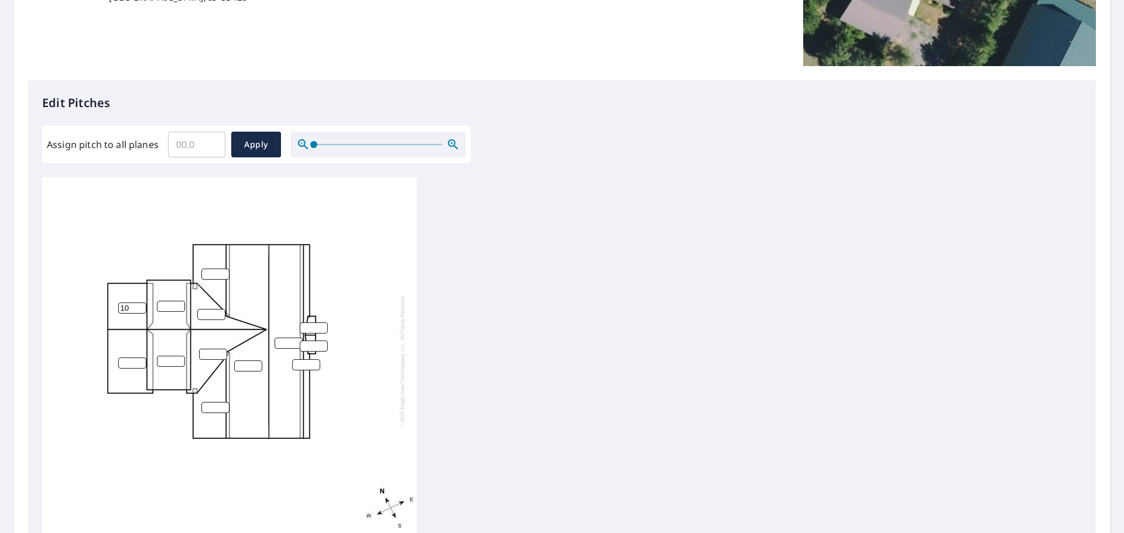
type input "10"
type input "36"
type input "10"
type input "7"
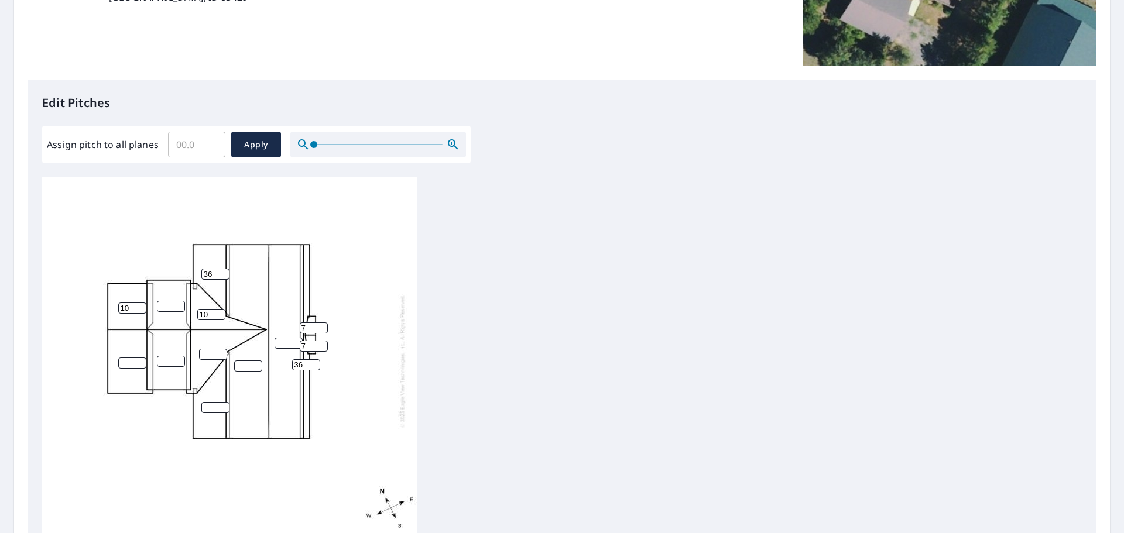
type input "7"
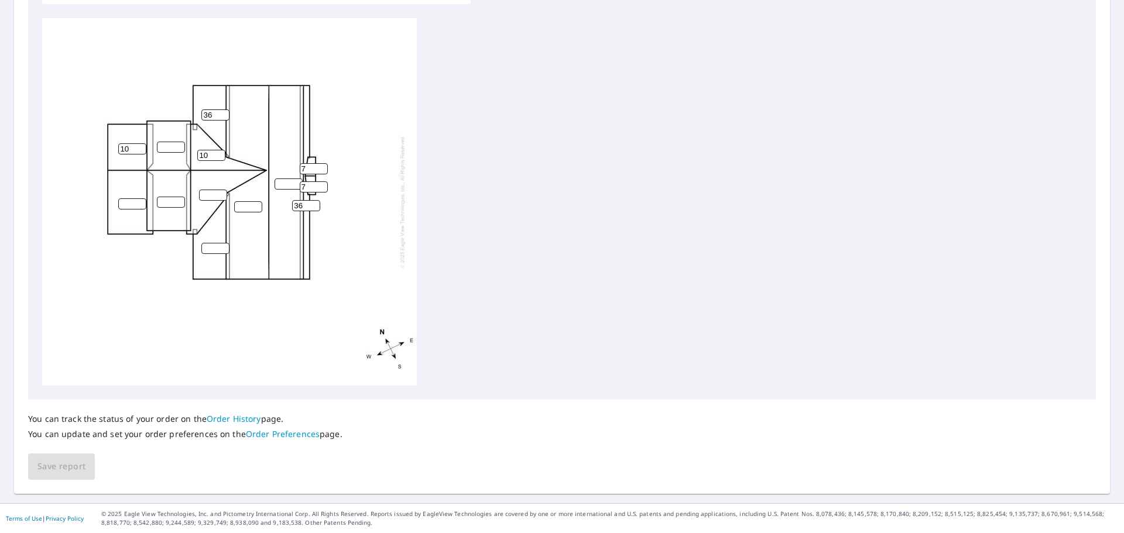
click at [126, 206] on input "number" at bounding box center [132, 204] width 28 height 11
type input "10"
type input "7"
type input "10"
type input "36"
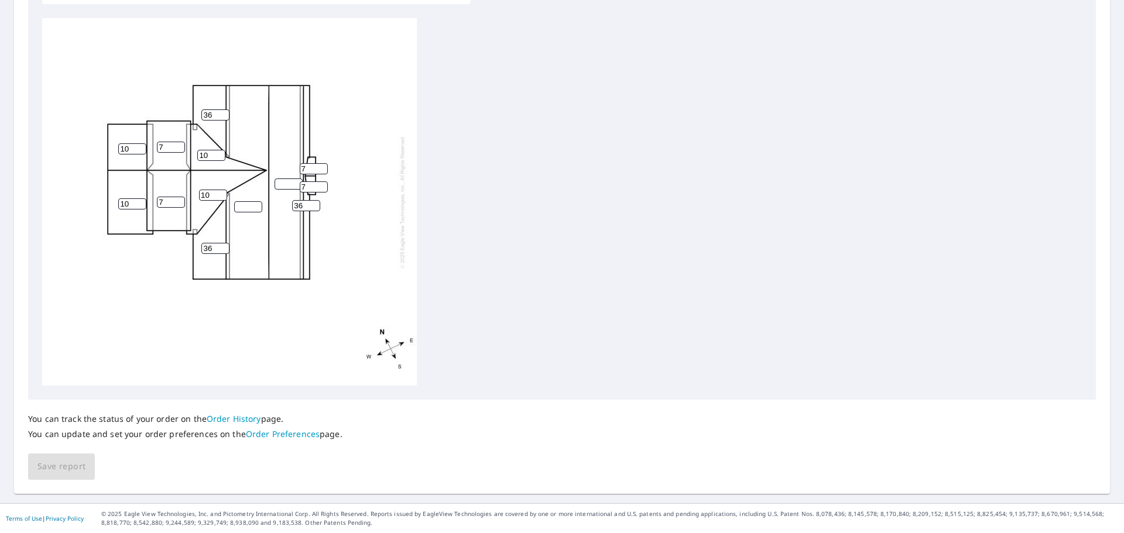
type input "7"
click at [243, 209] on input "number" at bounding box center [248, 206] width 28 height 11
type input "7"
click at [61, 468] on span "Save report" at bounding box center [61, 467] width 48 height 15
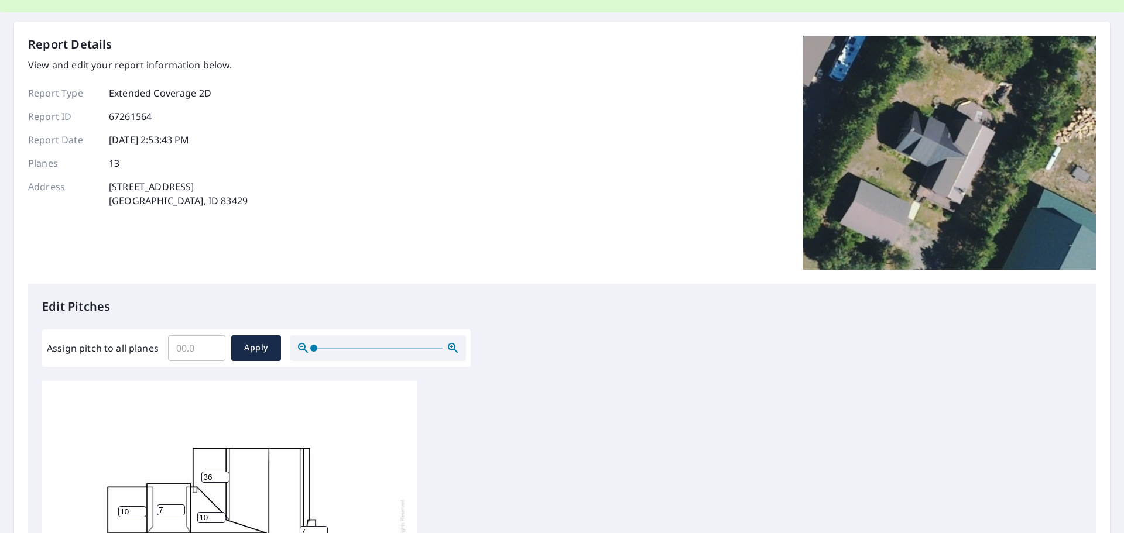
scroll to position [0, 0]
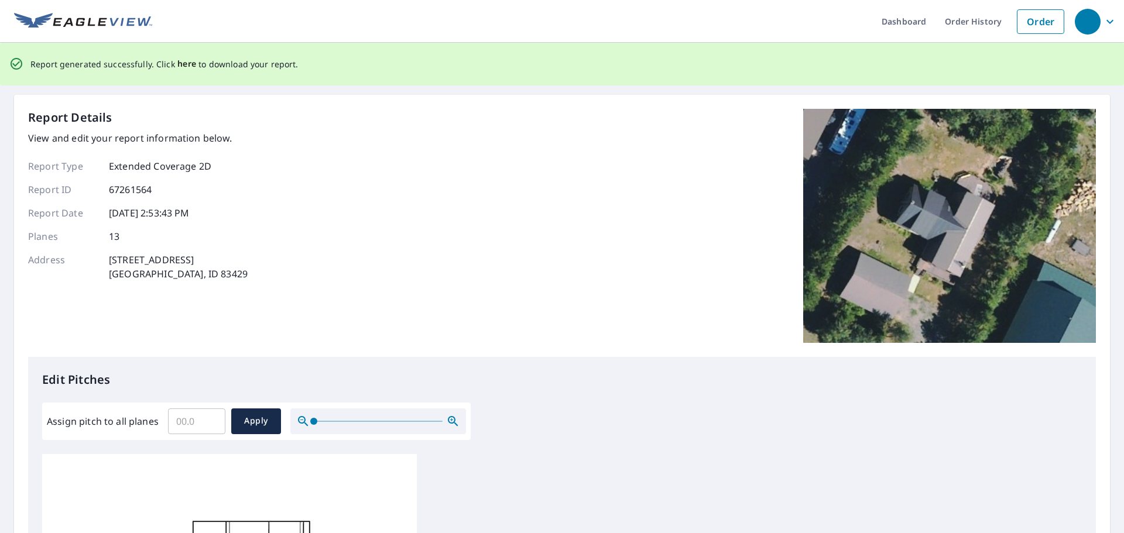
click at [182, 64] on span "here" at bounding box center [186, 64] width 19 height 15
